Goal: Navigation & Orientation: Find specific page/section

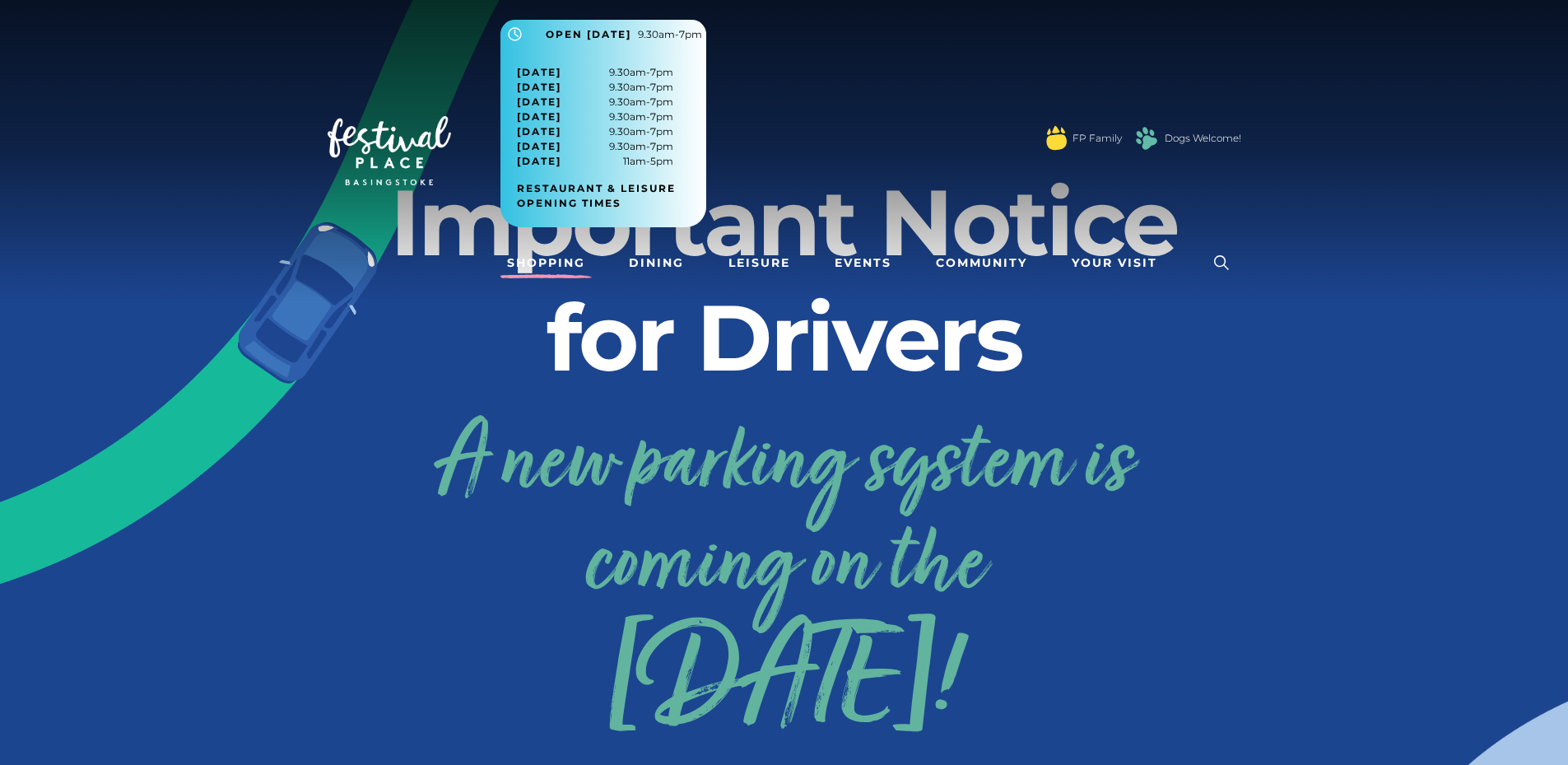
drag, startPoint x: 521, startPoint y: 299, endPoint x: 545, endPoint y: 251, distance: 53.7
click at [520, 293] on nav "Toggle navigation .st5{fill:none;stroke:#FFFFFF;stroke-width:2.29;stroke-miterl…" at bounding box center [784, 151] width 1568 height 301
click at [546, 253] on link "Shopping" at bounding box center [546, 262] width 91 height 30
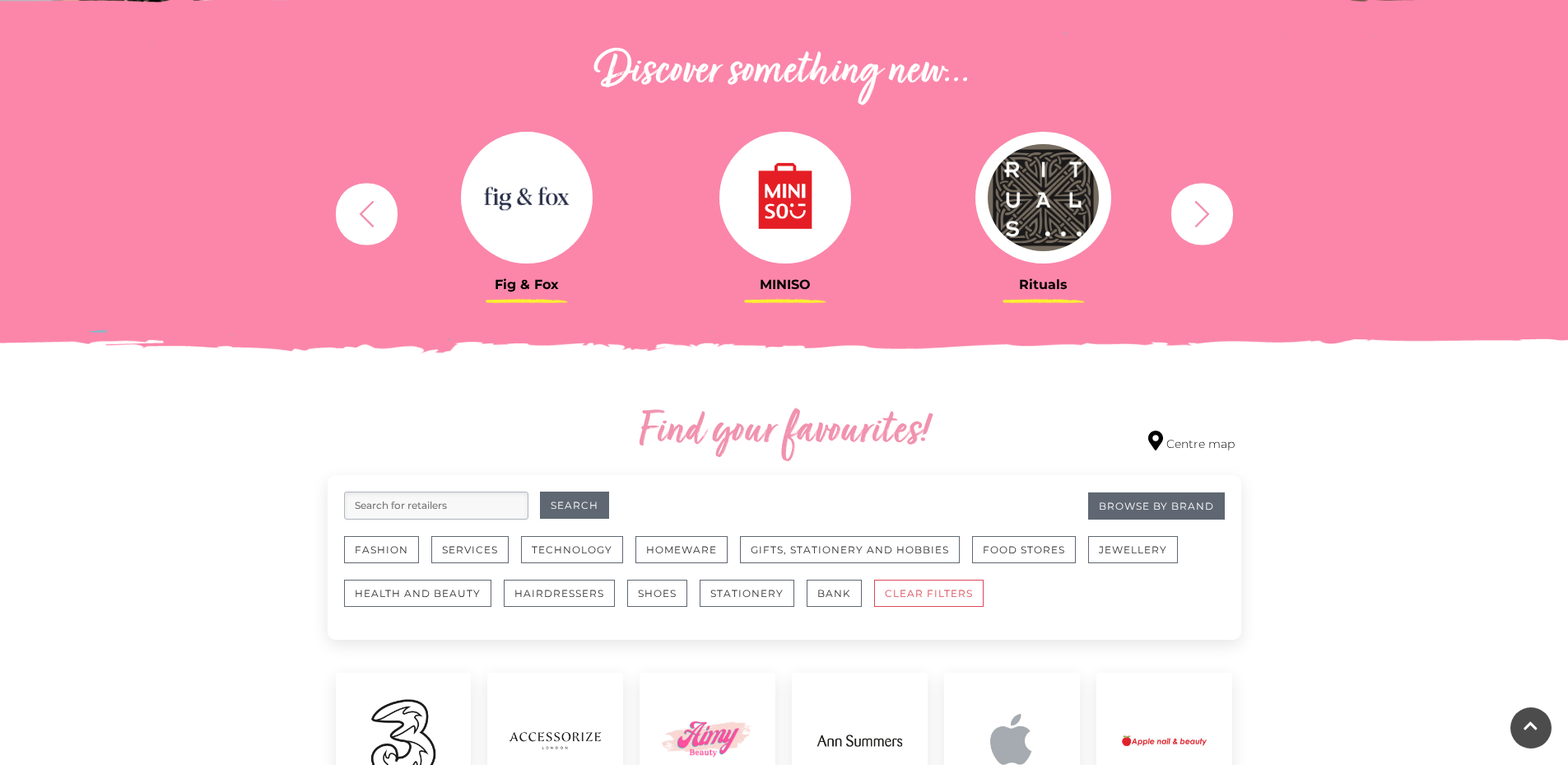
scroll to position [576, 0]
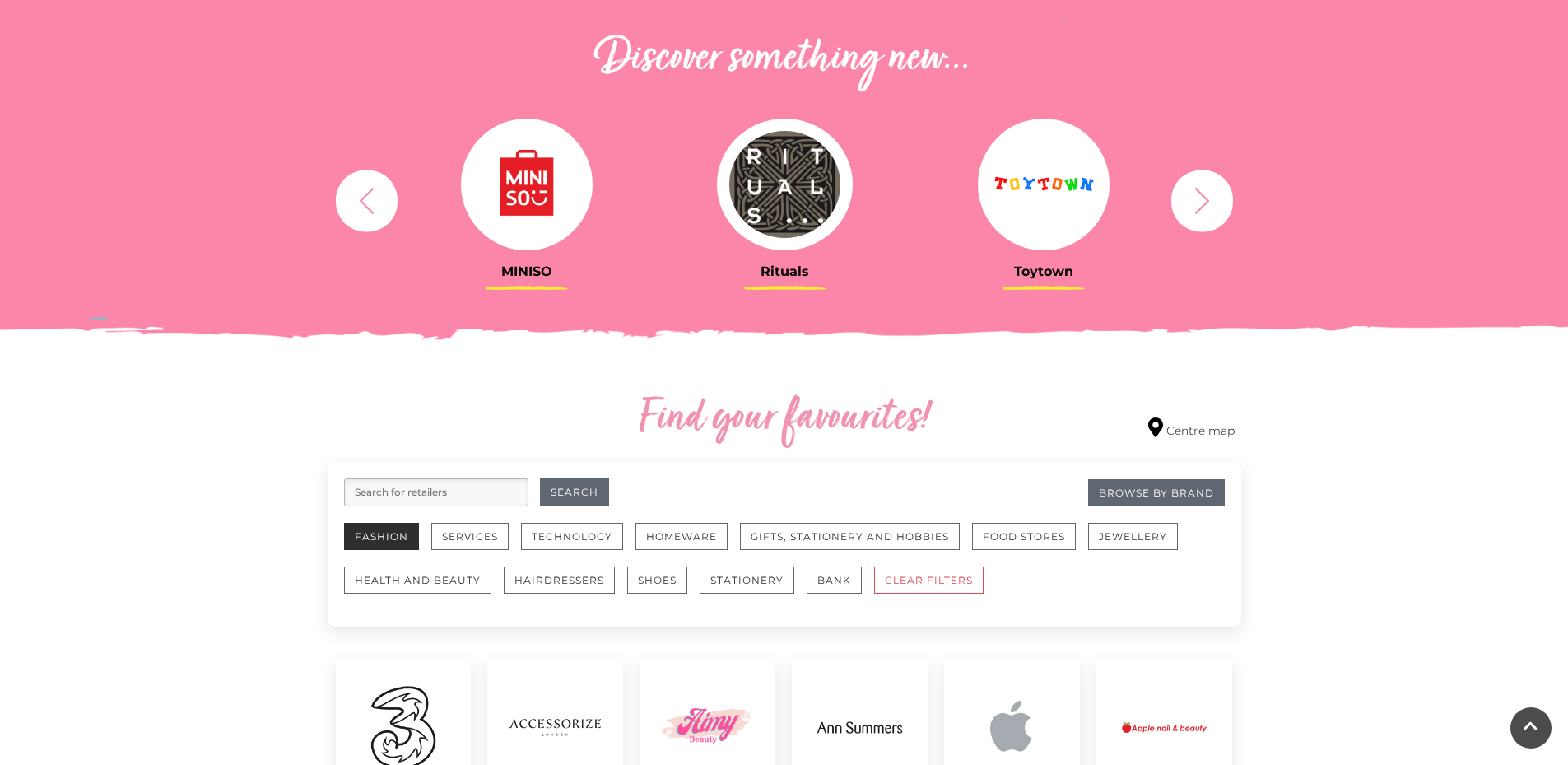
click at [391, 528] on button "Fashion" at bounding box center [382, 537] width 75 height 27
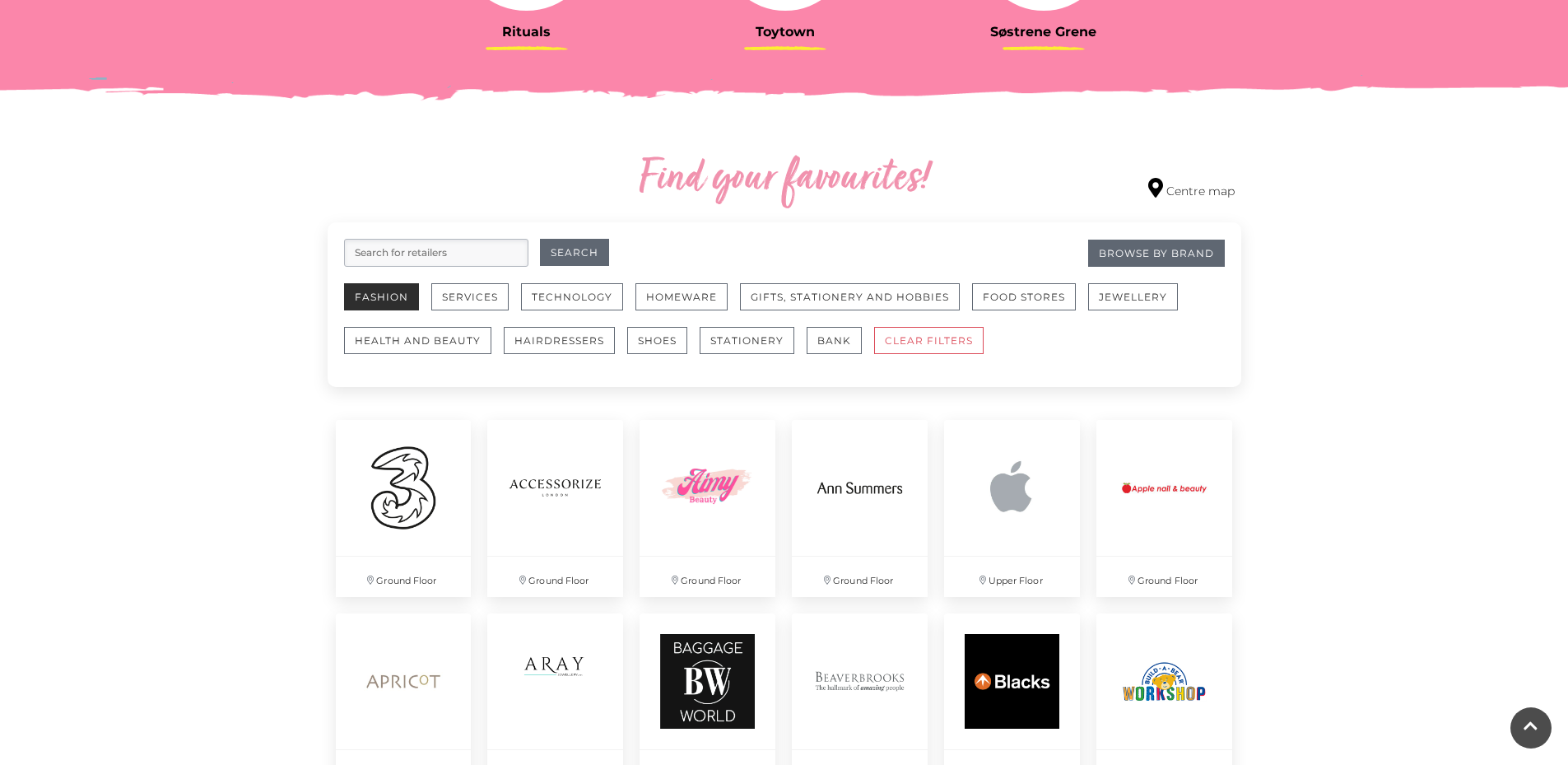
scroll to position [823, 0]
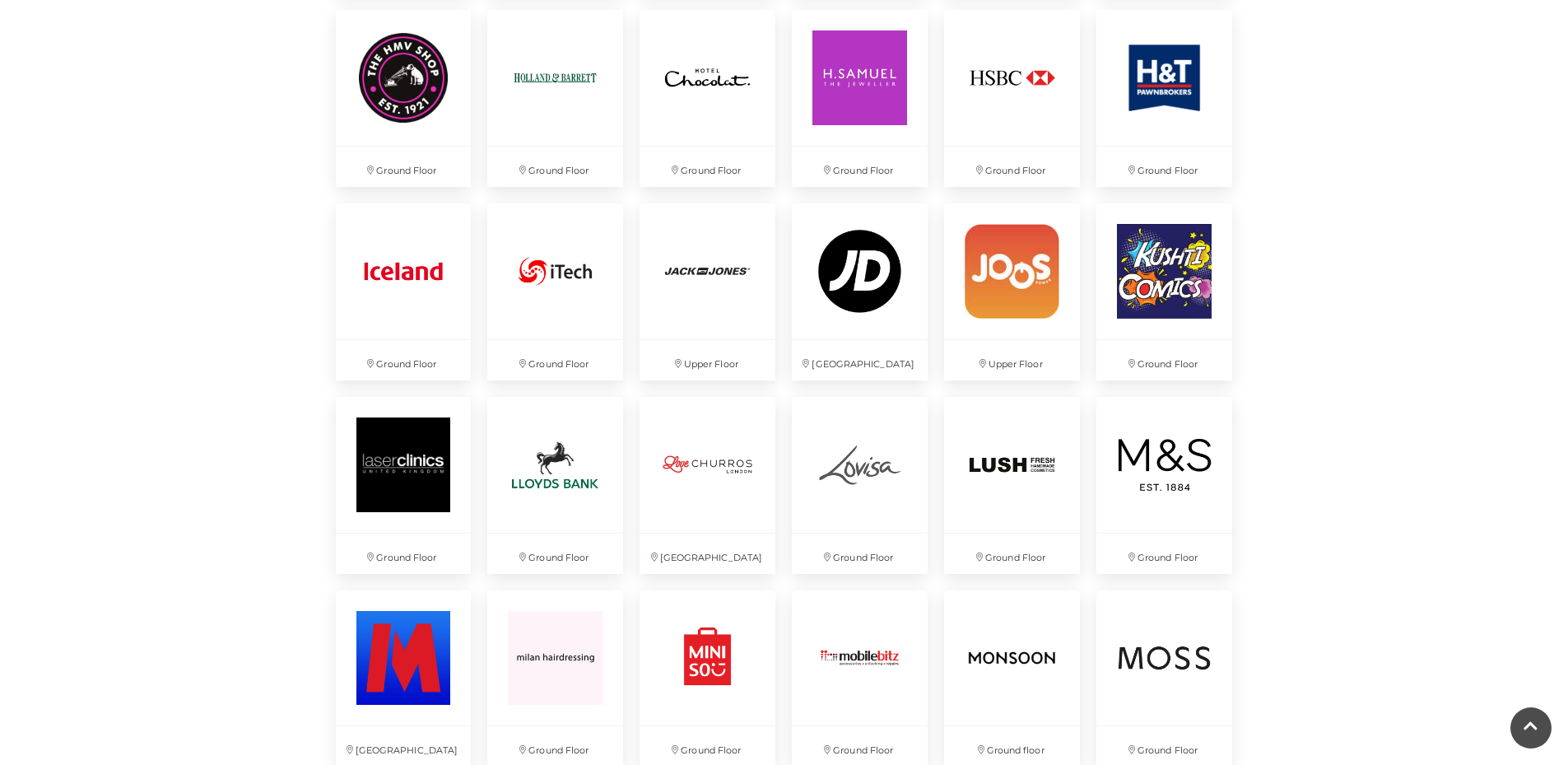
scroll to position [2387, 0]
